Goal: Information Seeking & Learning: Understand process/instructions

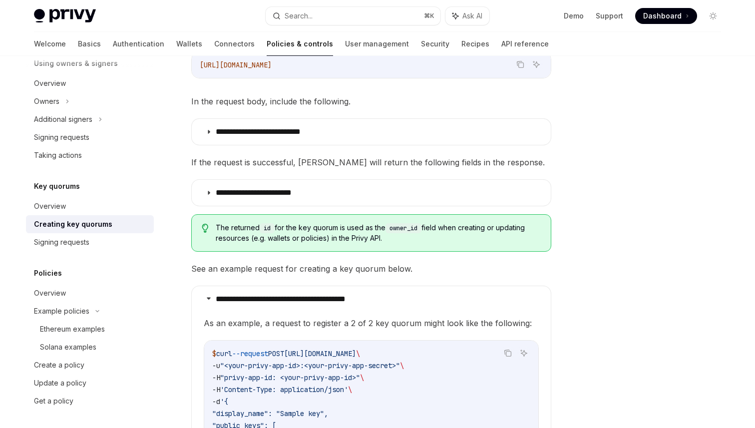
scroll to position [210, 0]
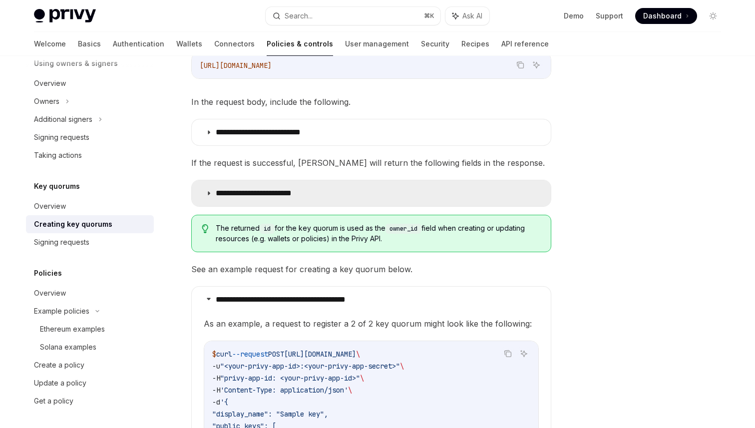
click at [273, 193] on p "**********" at bounding box center [267, 193] width 103 height 10
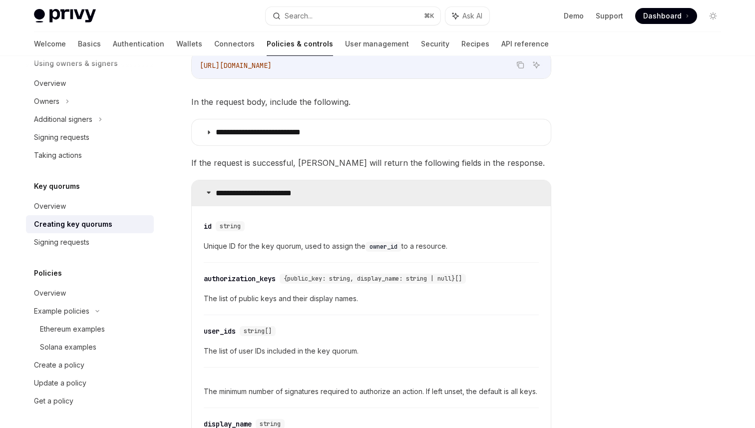
click at [273, 193] on p "**********" at bounding box center [267, 193] width 103 height 10
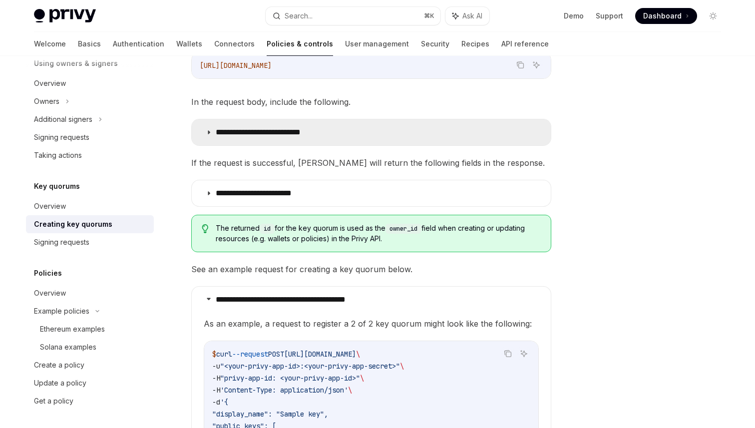
click at [285, 124] on summary "**********" at bounding box center [371, 132] width 359 height 26
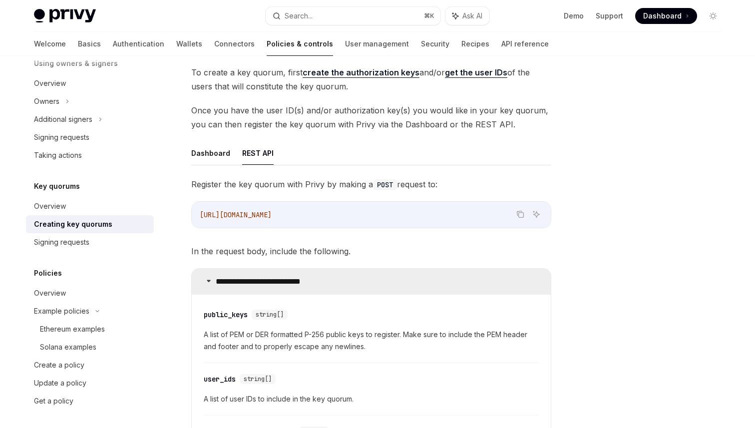
scroll to position [35, 0]
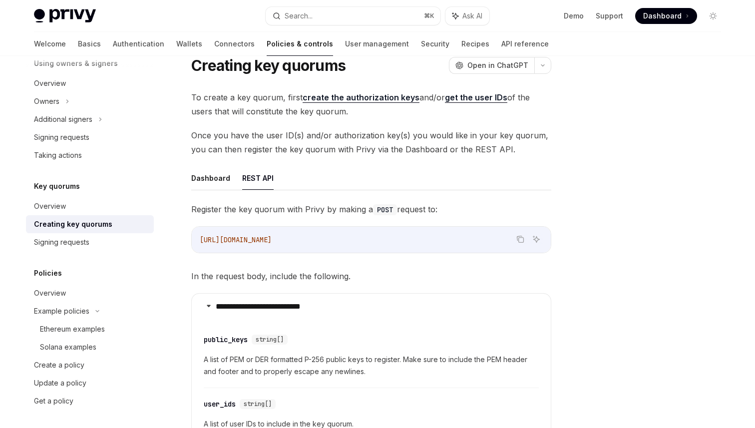
drag, startPoint x: 348, startPoint y: 241, endPoint x: 197, endPoint y: 242, distance: 151.3
click at [197, 242] on div "[URL][DOMAIN_NAME]" at bounding box center [371, 240] width 359 height 26
copy span "[URL][DOMAIN_NAME]"
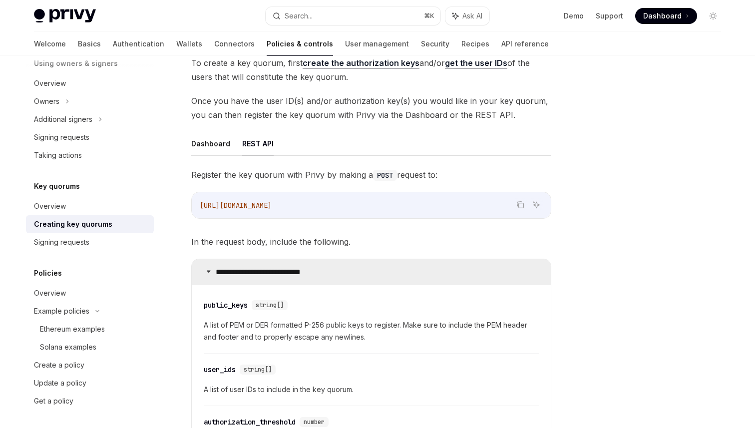
scroll to position [0, 0]
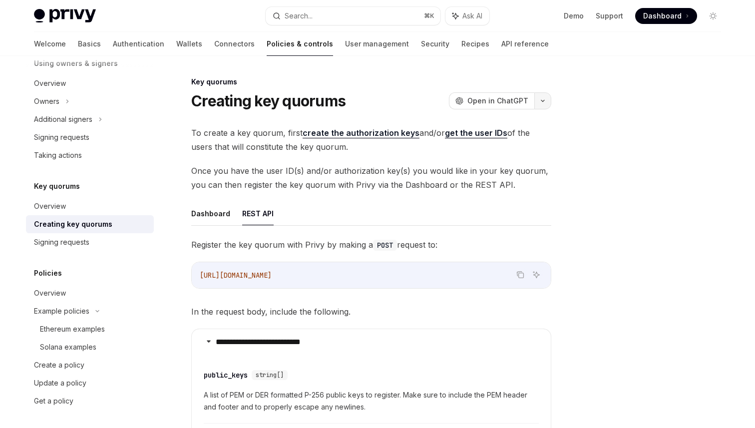
click at [542, 99] on icon "button" at bounding box center [543, 101] width 12 height 4
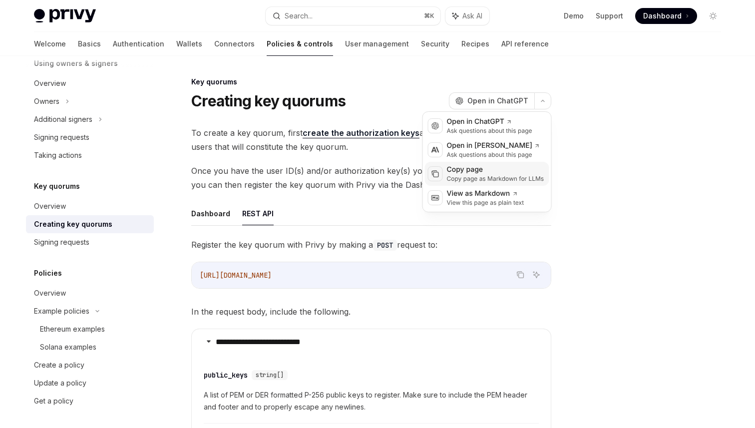
click at [516, 179] on div "Copy page as Markdown for LLMs" at bounding box center [495, 179] width 97 height 8
click at [543, 99] on icon "button" at bounding box center [543, 101] width 12 height 4
click at [481, 172] on div "Copy page" at bounding box center [495, 170] width 97 height 10
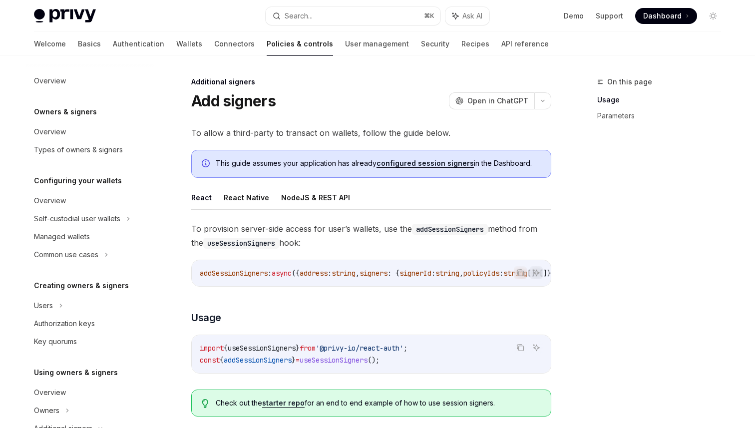
scroll to position [258, 0]
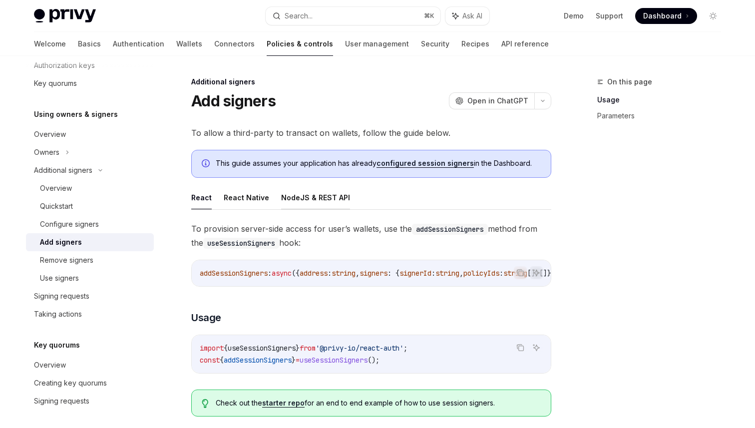
click at [310, 198] on button "NodeJS & REST API" at bounding box center [315, 197] width 69 height 23
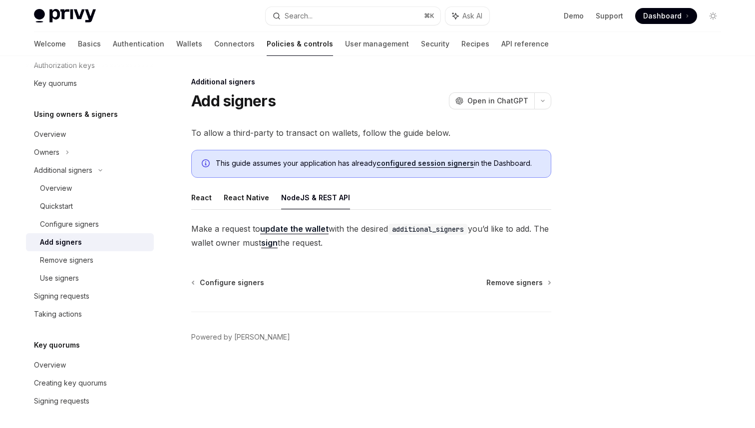
click at [297, 225] on link "update the wallet" at bounding box center [294, 229] width 68 height 10
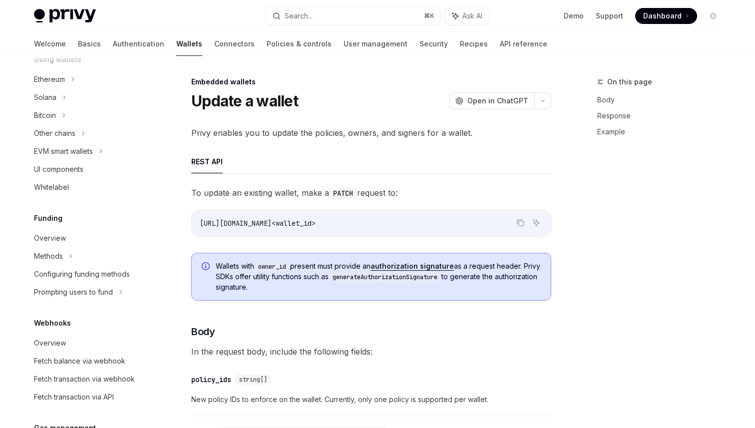
type textarea "*"
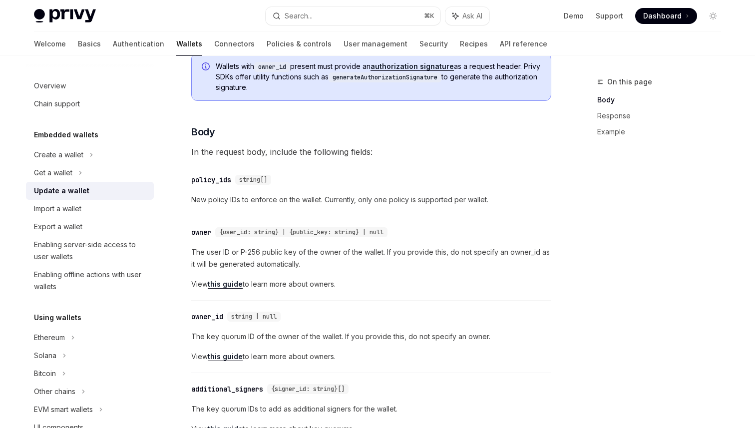
scroll to position [223, 0]
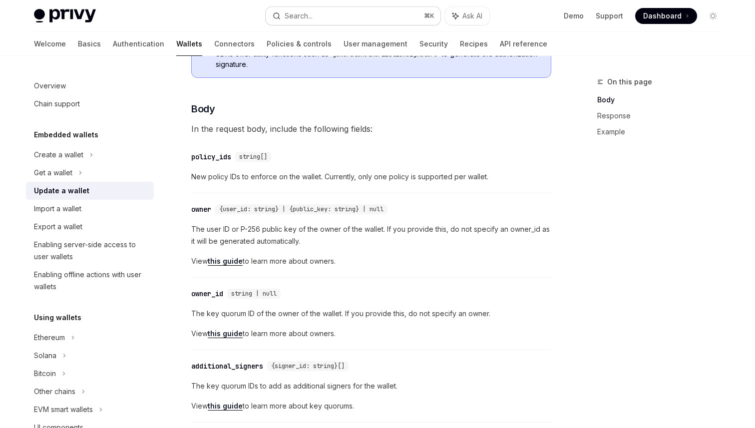
click at [319, 23] on button "Search... ⌘ K" at bounding box center [353, 16] width 175 height 18
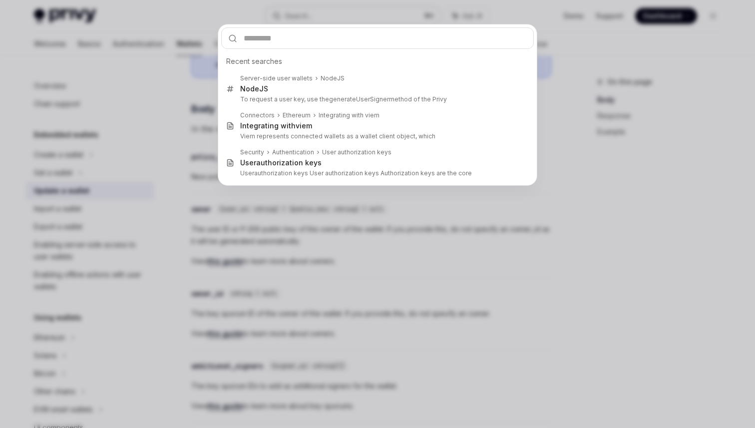
type input "**********"
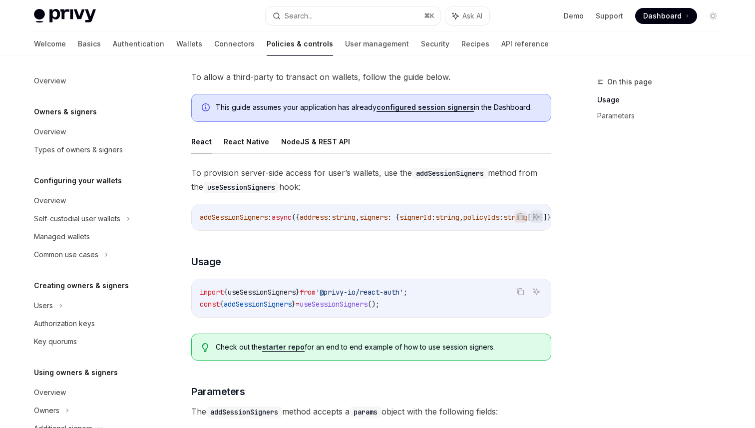
scroll to position [258, 0]
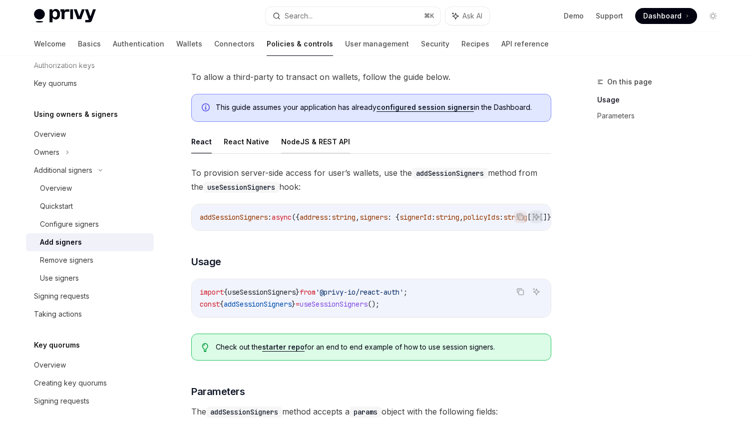
click at [322, 143] on button "NodeJS & REST API" at bounding box center [315, 141] width 69 height 23
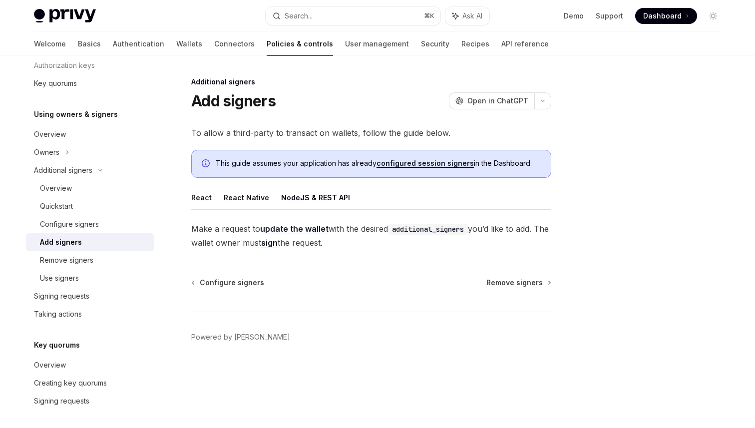
click at [278, 245] on link "sign" at bounding box center [269, 243] width 16 height 10
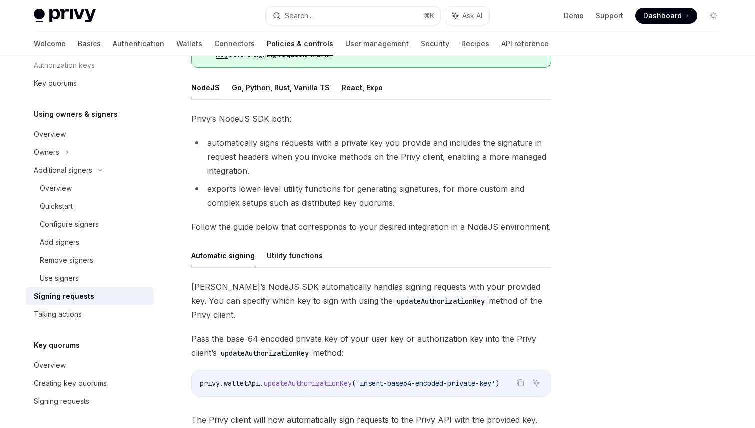
scroll to position [133, 0]
click at [287, 252] on button "Utility functions" at bounding box center [295, 254] width 56 height 23
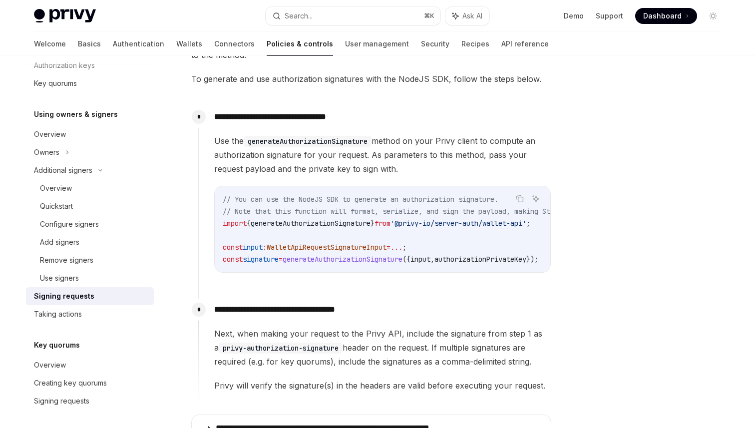
scroll to position [449, 0]
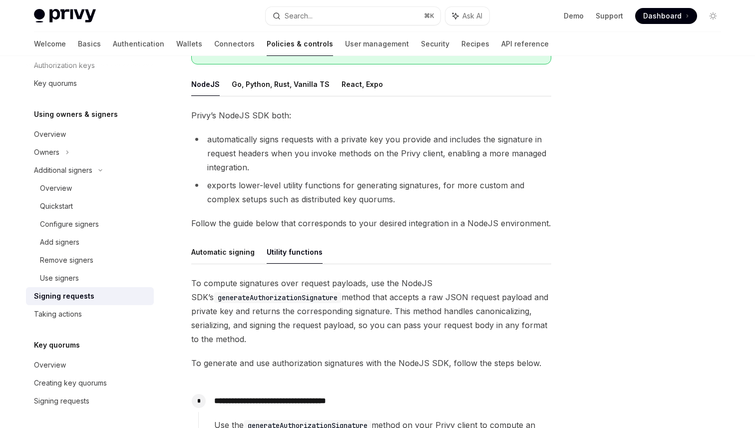
scroll to position [133, 0]
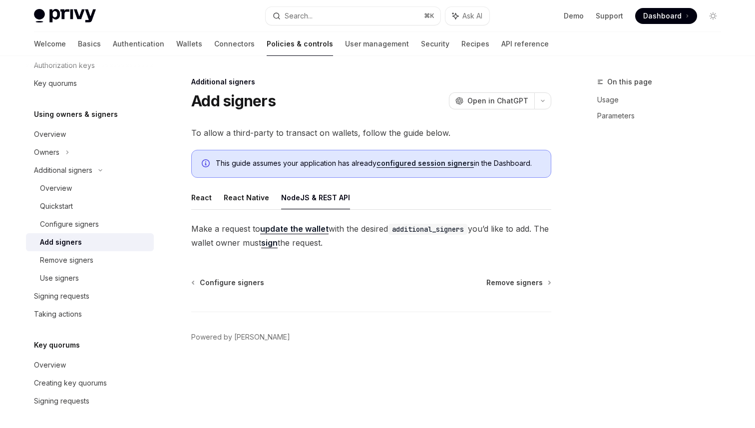
click at [300, 226] on link "update the wallet" at bounding box center [294, 229] width 68 height 10
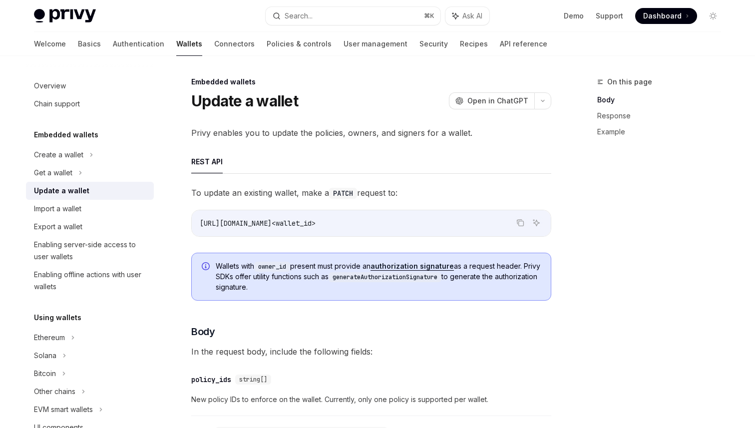
scroll to position [258, 0]
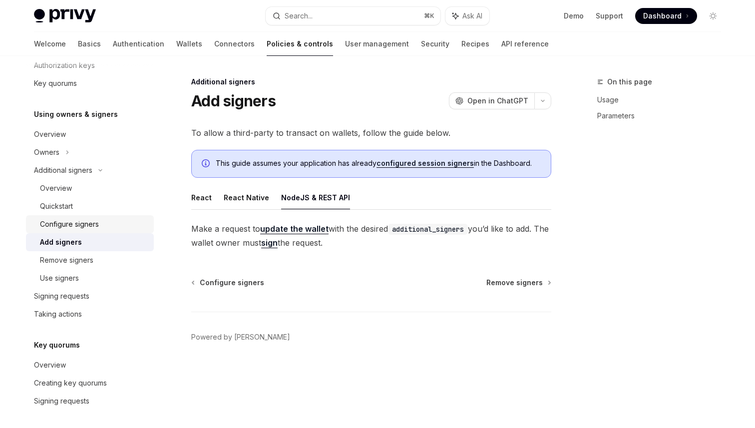
click at [78, 224] on div "Configure signers" at bounding box center [69, 224] width 59 height 12
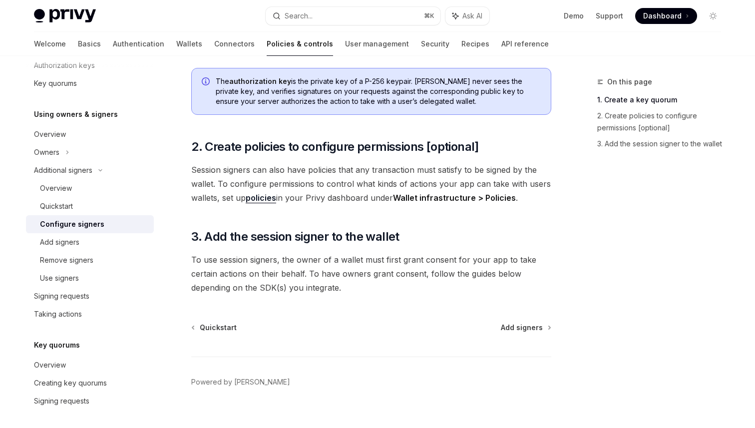
scroll to position [301, 0]
click at [78, 193] on div "Overview" at bounding box center [94, 188] width 108 height 12
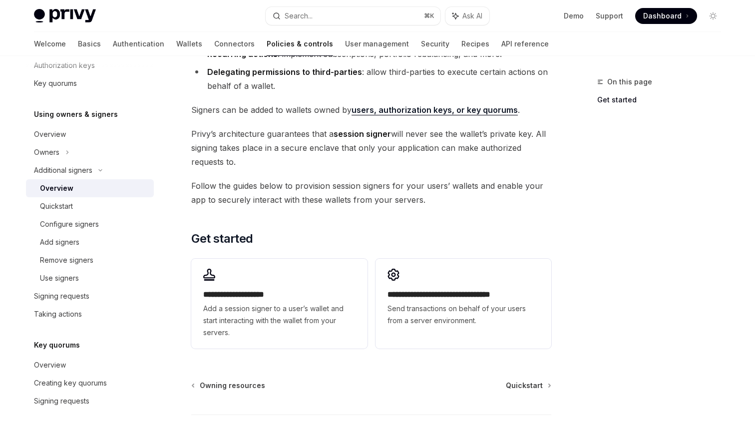
scroll to position [165, 0]
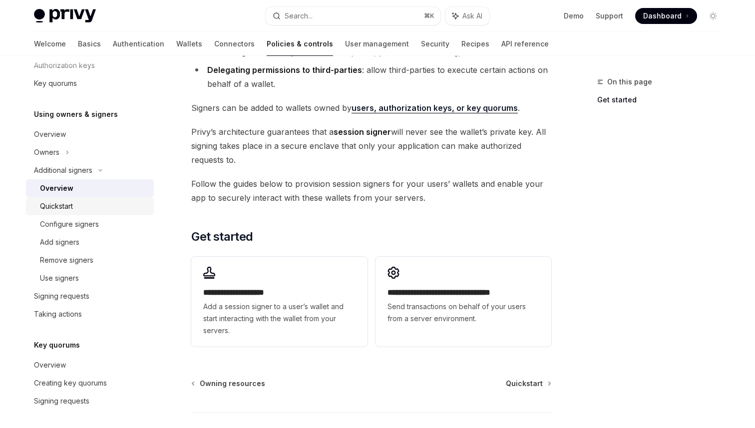
click at [52, 200] on div "Quickstart" at bounding box center [56, 206] width 33 height 12
type textarea "*"
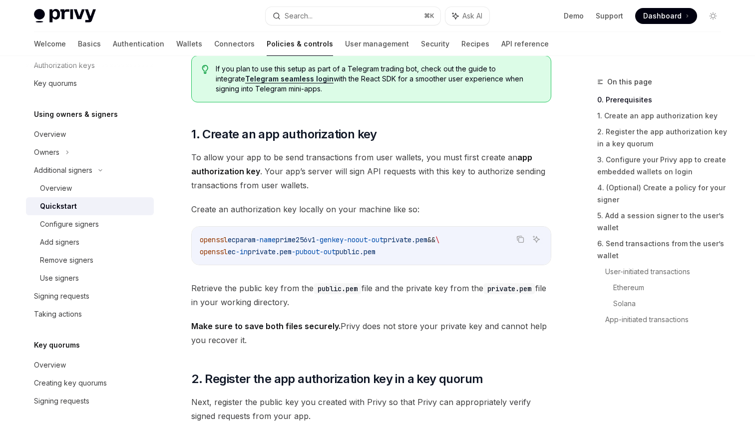
scroll to position [440, 0]
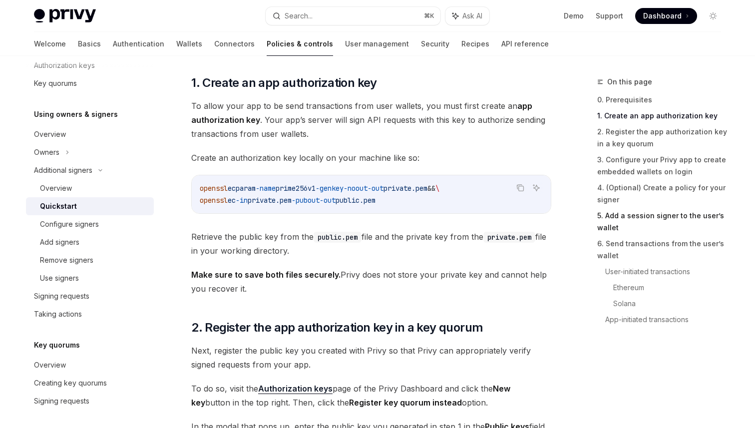
click at [668, 216] on link "5. Add a session signer to the user’s wallet" at bounding box center [663, 222] width 132 height 28
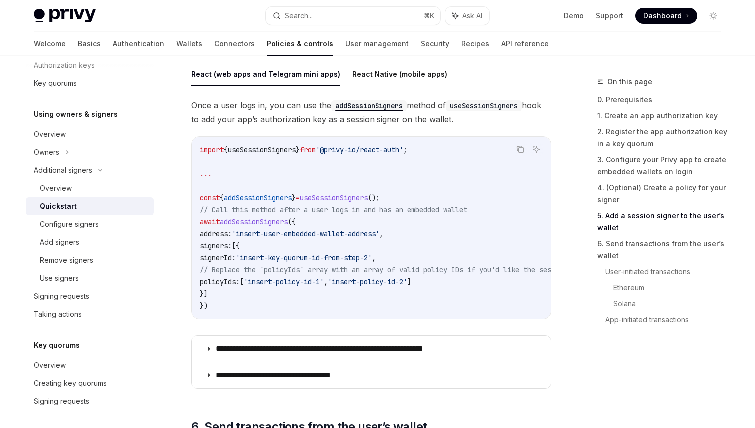
scroll to position [1638, 0]
